Goal: Check status: Check status

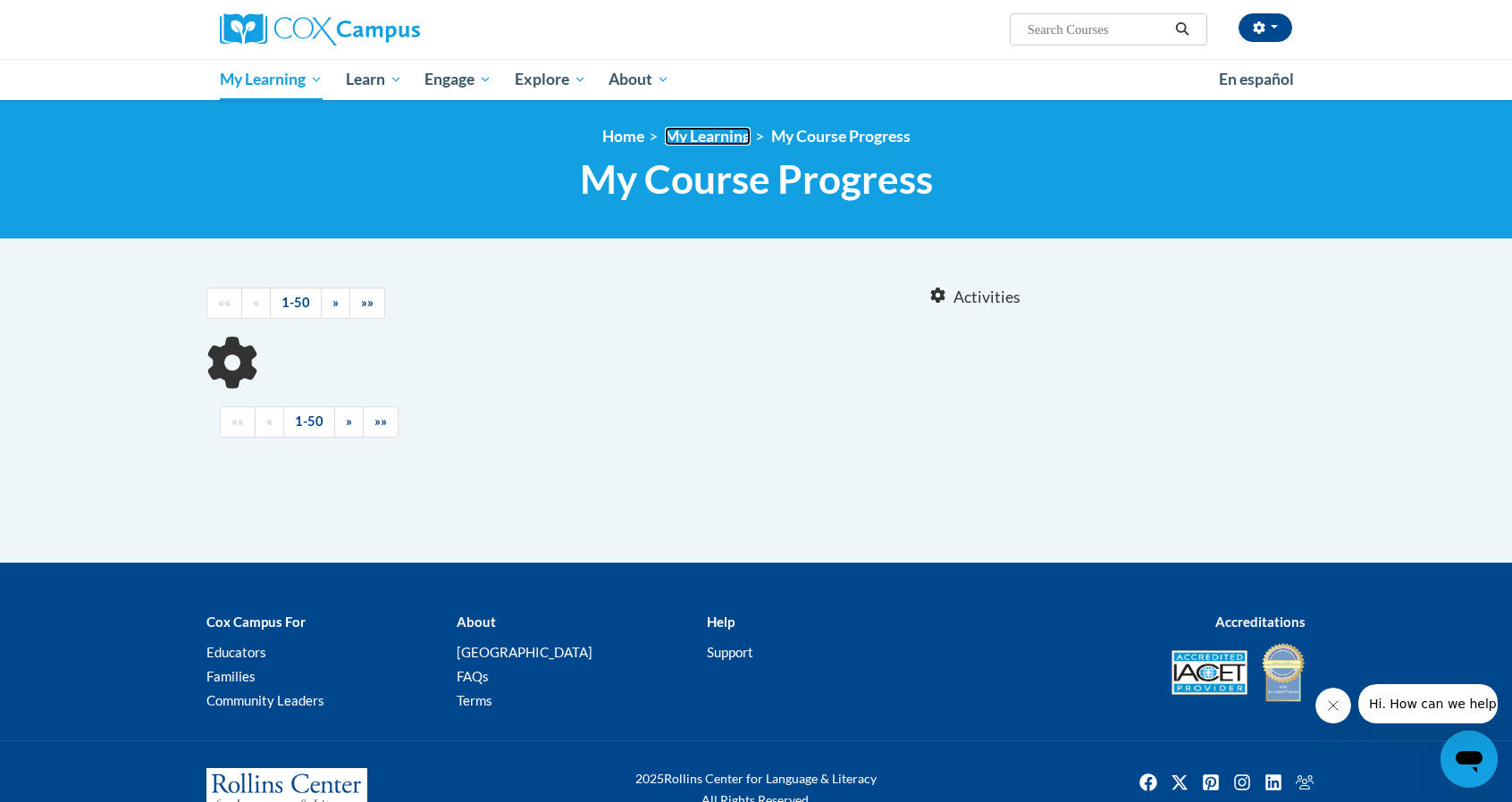
click at [713, 136] on link "My Learning" at bounding box center [708, 136] width 86 height 18
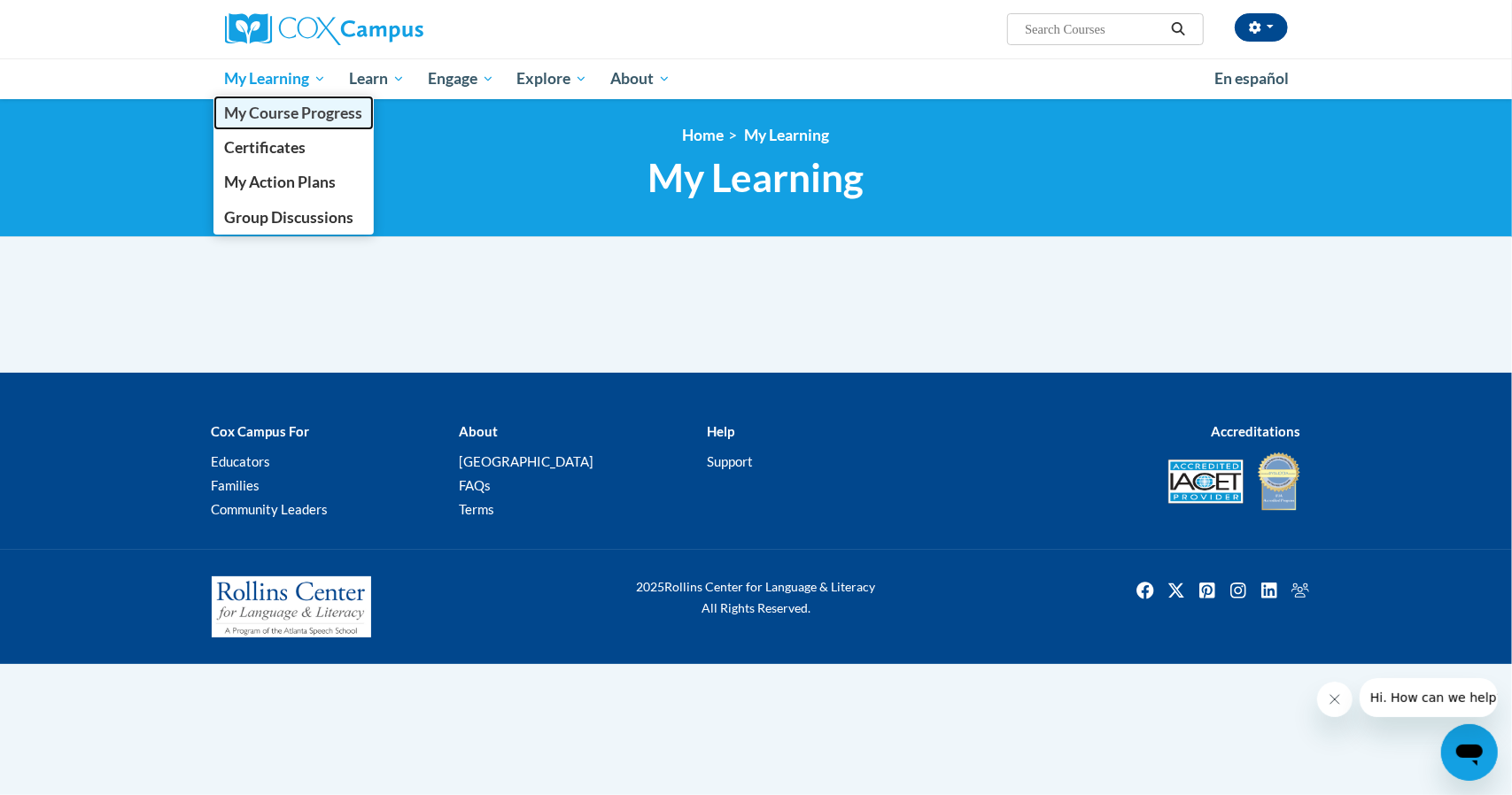
click at [287, 111] on span "My Course Progress" at bounding box center [293, 112] width 139 height 18
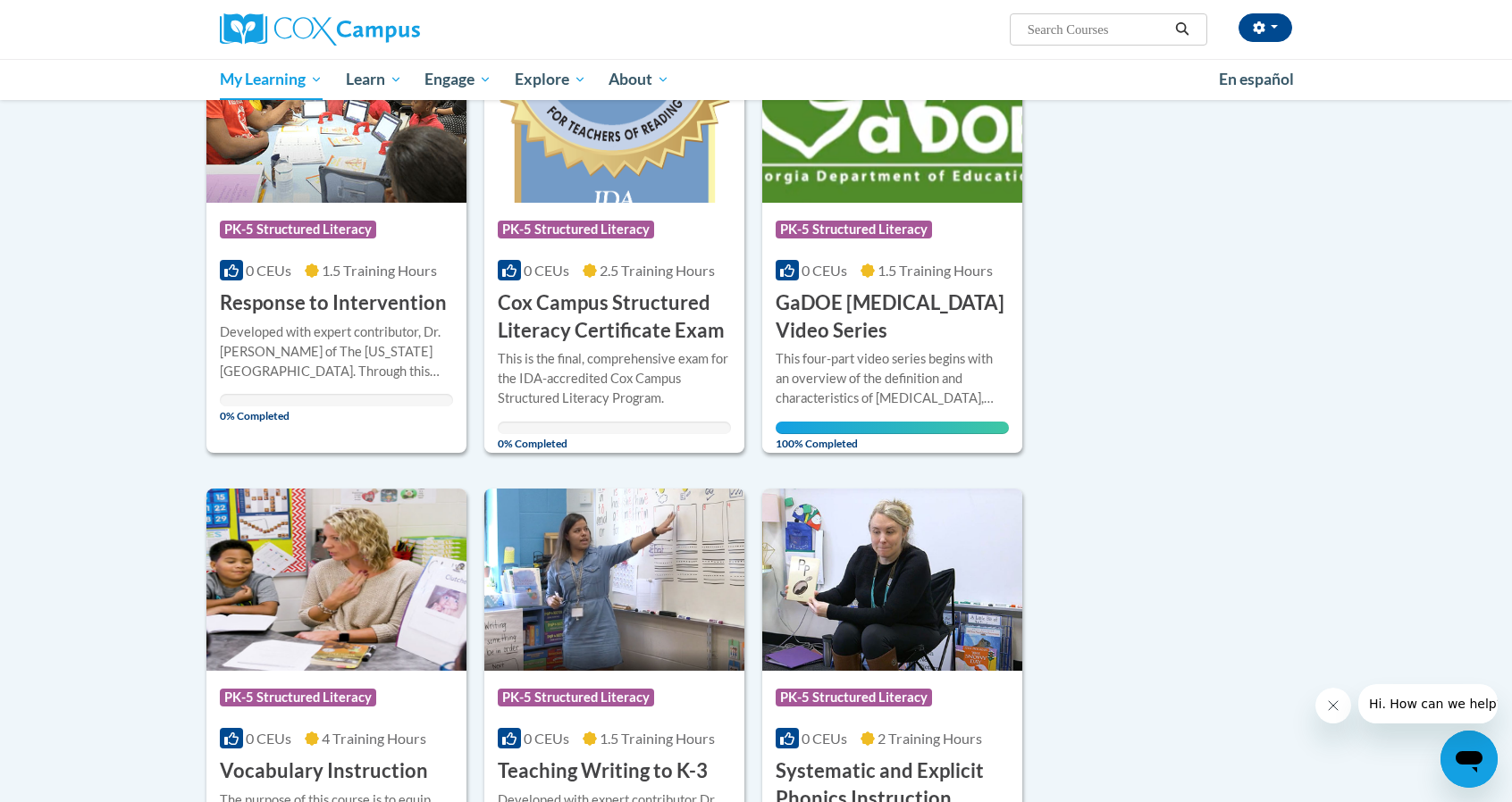
scroll to position [317, 0]
